Goal: Task Accomplishment & Management: Manage account settings

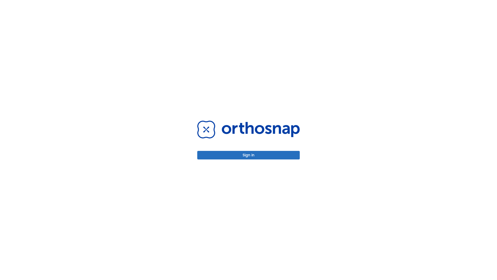
click at [249, 155] on button "Sign in" at bounding box center [248, 155] width 103 height 9
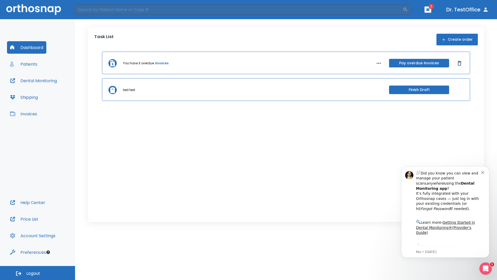
click at [38, 273] on span "Logout" at bounding box center [33, 273] width 14 height 6
